Goal: Find specific page/section: Find specific page/section

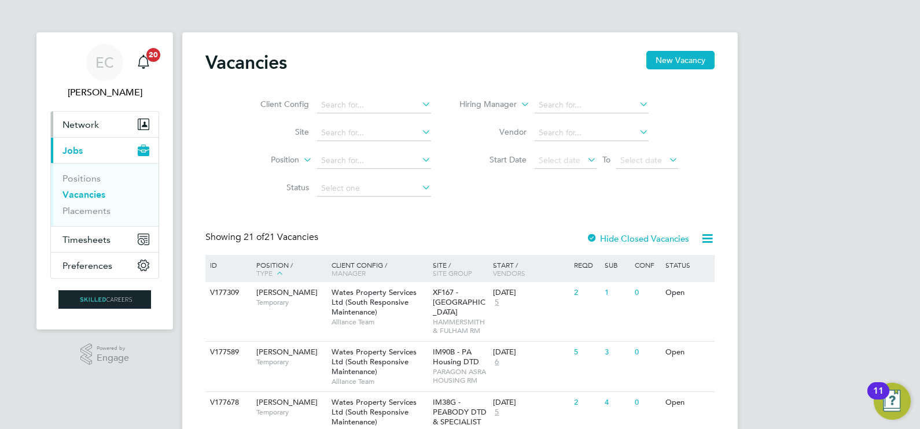
click at [89, 127] on span "Network" at bounding box center [80, 124] width 36 height 11
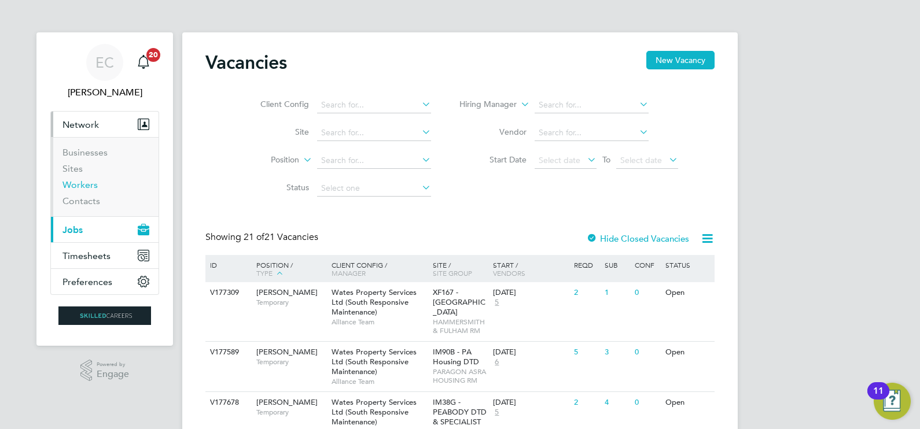
click at [85, 186] on link "Workers" at bounding box center [79, 184] width 35 height 11
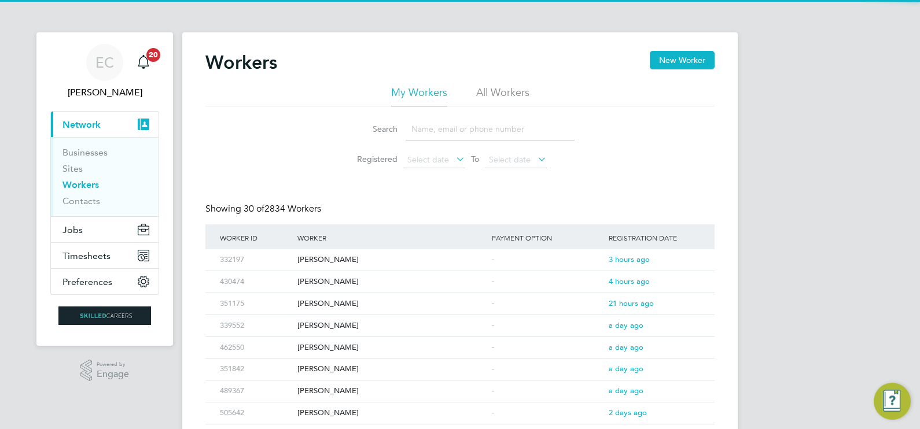
click at [467, 128] on input at bounding box center [490, 129] width 169 height 23
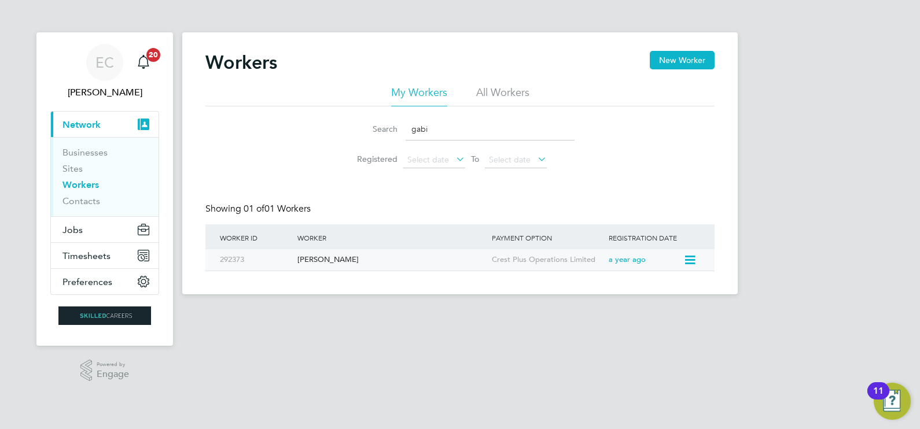
type input "gabi"
click at [393, 259] on div "[PERSON_NAME]" at bounding box center [391, 259] width 194 height 21
click at [69, 226] on span "Jobs" at bounding box center [72, 229] width 20 height 11
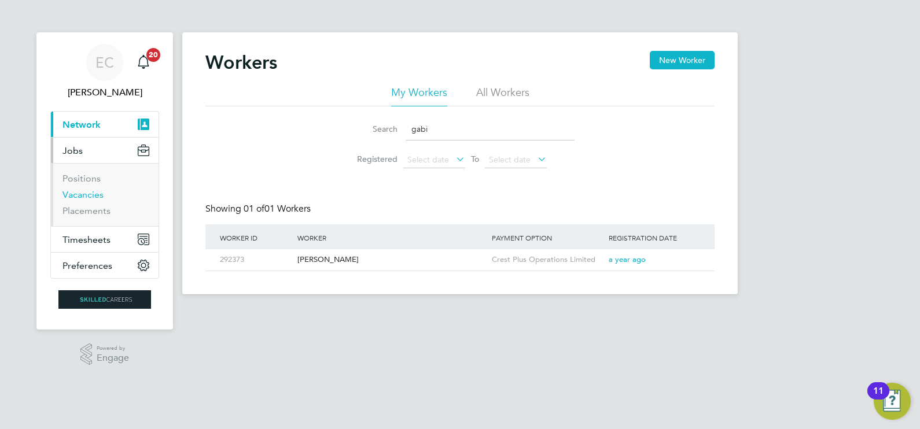
click at [90, 194] on link "Vacancies" at bounding box center [82, 194] width 41 height 11
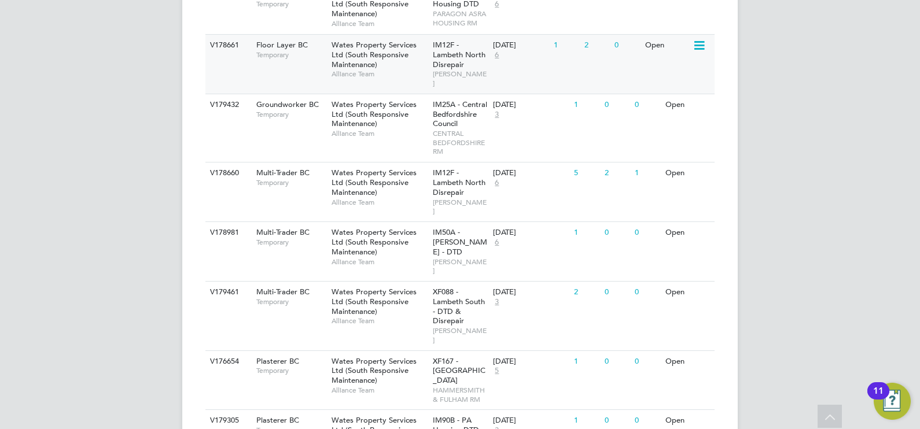
scroll to position [795, 0]
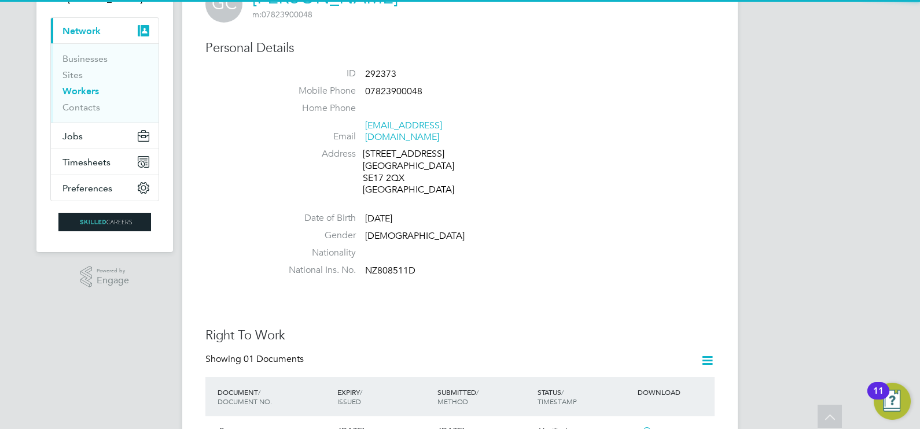
scroll to position [72, 0]
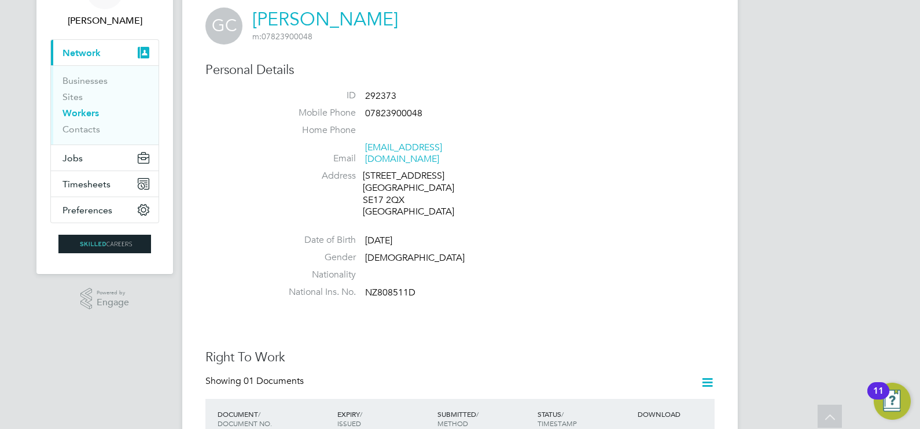
click at [461, 148] on span "gabicalfos@gmail.com" at bounding box center [420, 154] width 110 height 24
drag, startPoint x: 461, startPoint y: 148, endPoint x: 371, endPoint y: 150, distance: 90.3
click at [371, 150] on span "gabicalfos@gmail.com" at bounding box center [420, 154] width 110 height 24
copy ul "gabicalfos@gmail.com Address"
click at [495, 142] on li "Email gabicalfos@gmail.com" at bounding box center [495, 156] width 440 height 28
